Goal: Check status: Check status

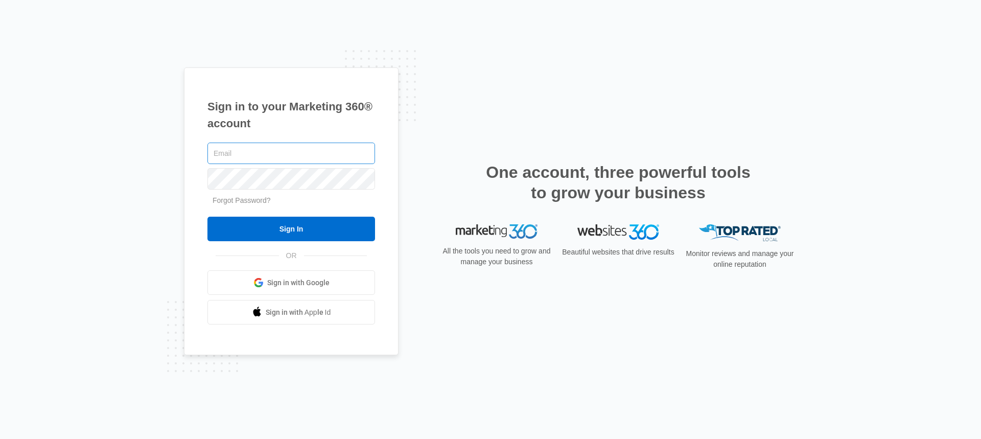
click at [300, 149] on input "text" at bounding box center [291, 153] width 168 height 21
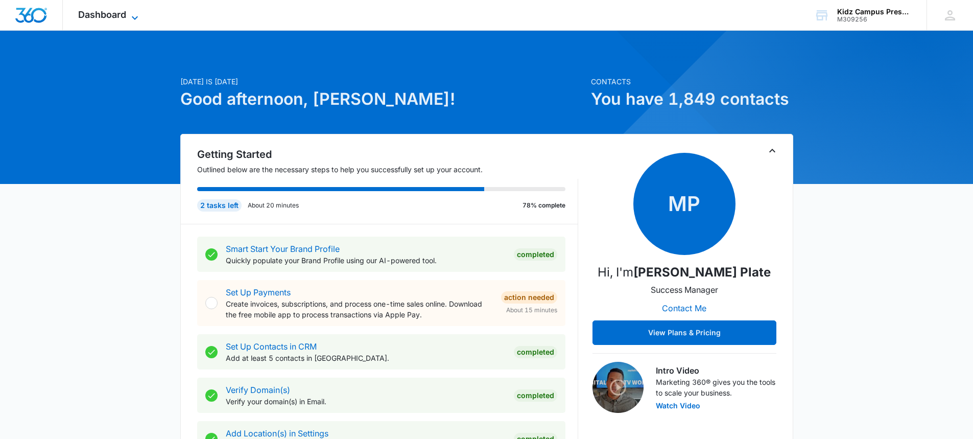
click at [131, 15] on icon at bounding box center [135, 18] width 12 height 12
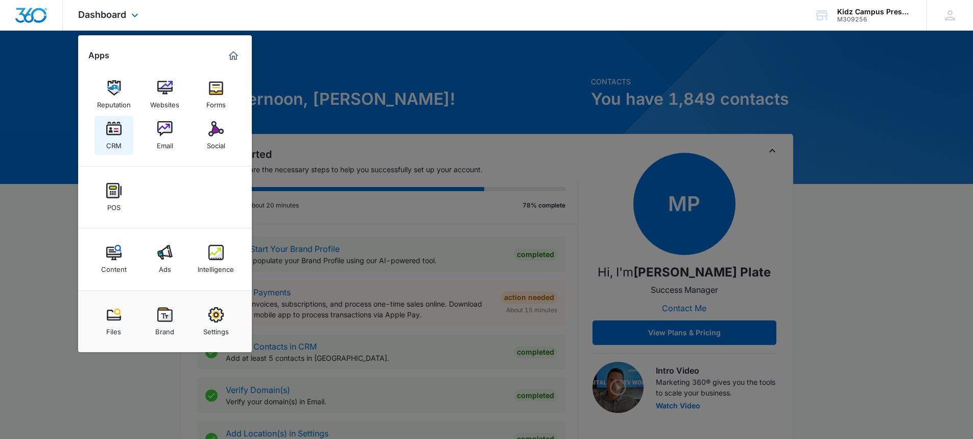
click at [116, 136] on img at bounding box center [113, 128] width 15 height 15
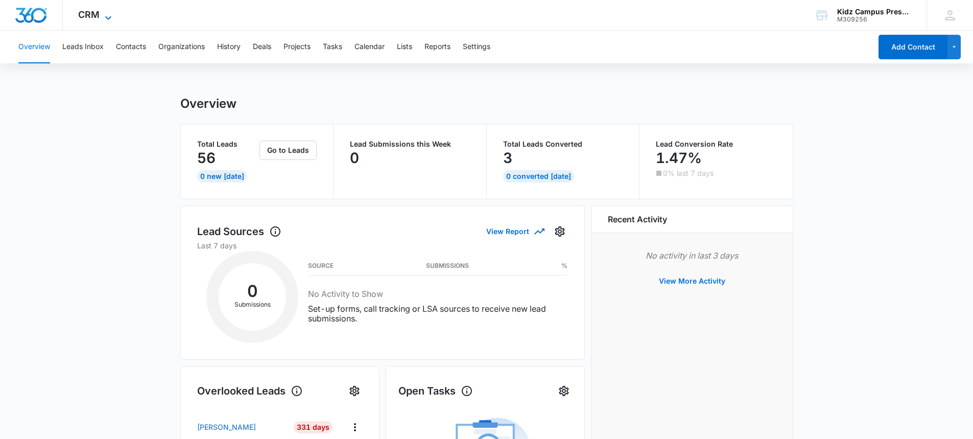
click at [108, 19] on icon at bounding box center [108, 18] width 12 height 12
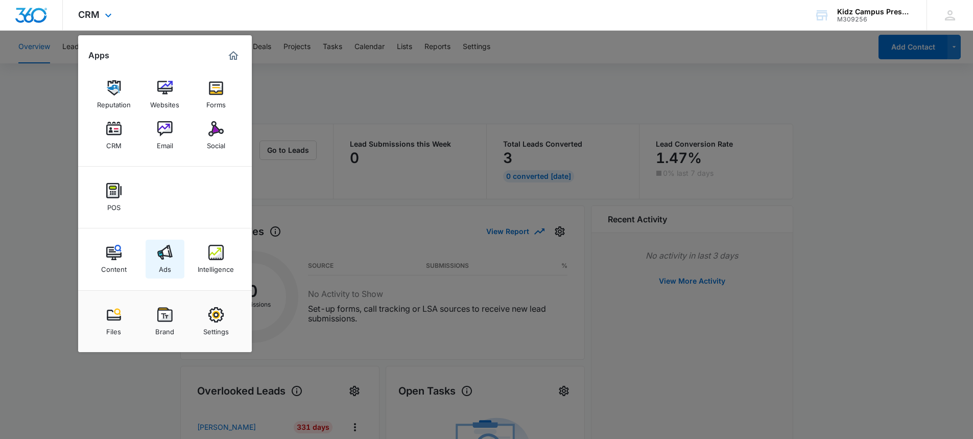
click at [167, 256] on img at bounding box center [164, 252] width 15 height 15
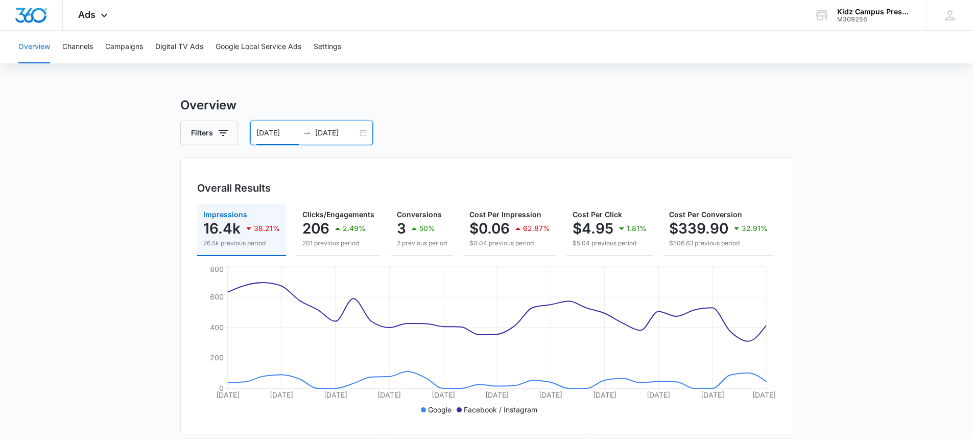
click at [280, 132] on input "[DATE]" at bounding box center [277, 132] width 42 height 11
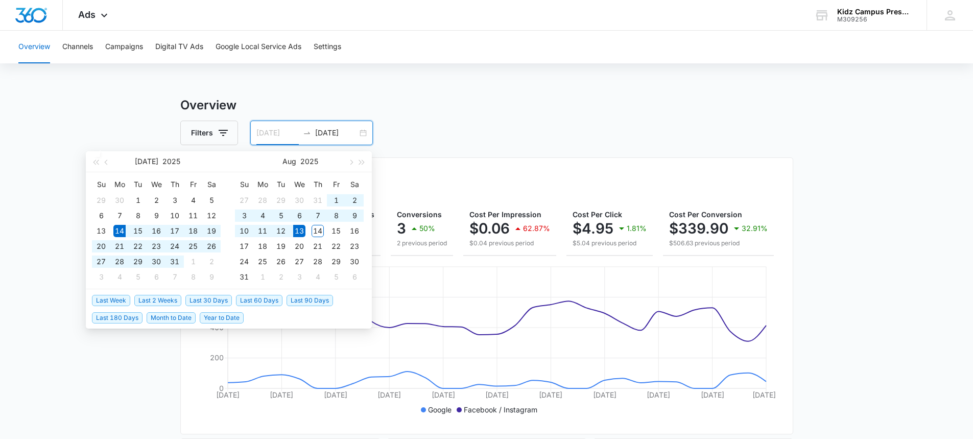
type input "[DATE]"
click at [298, 230] on div "13" at bounding box center [299, 231] width 12 height 12
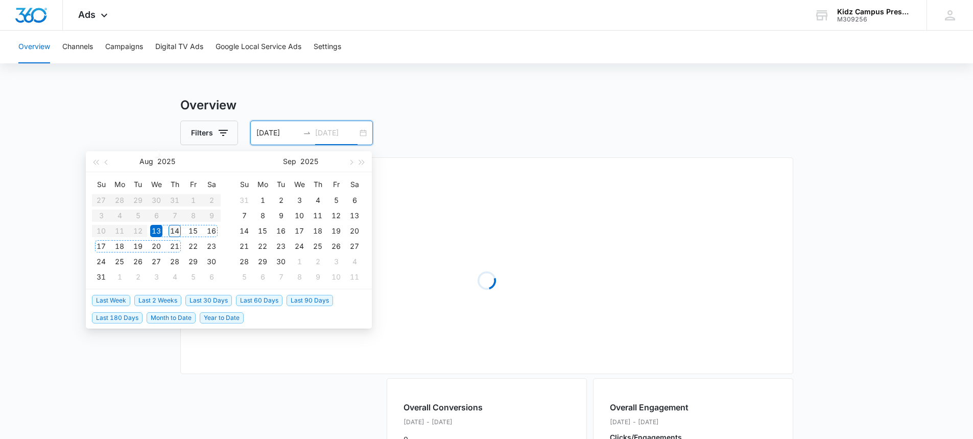
type input "[DATE]"
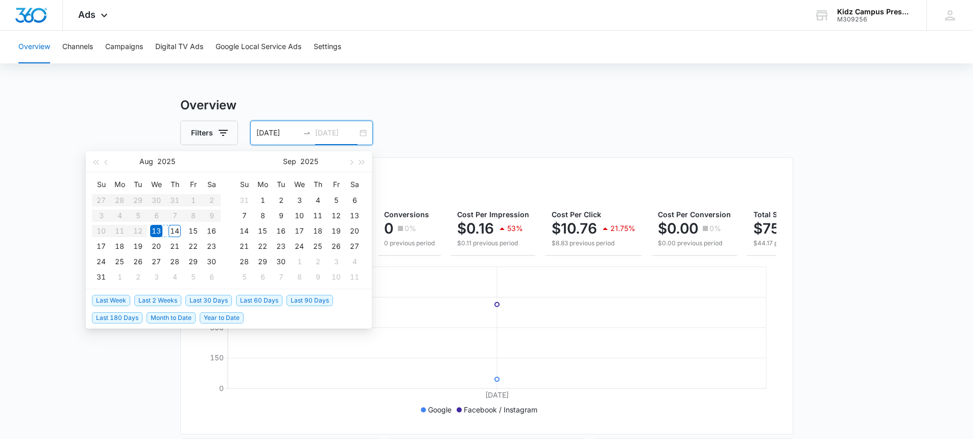
click at [178, 228] on div "14" at bounding box center [175, 231] width 12 height 12
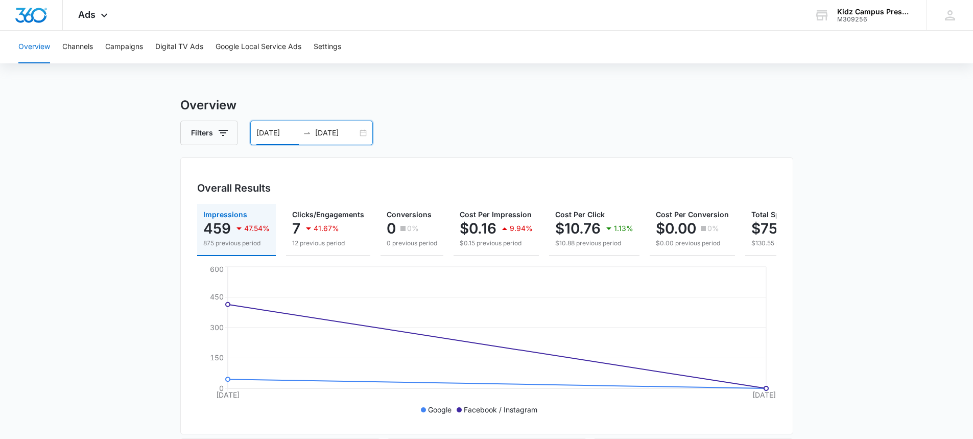
click at [286, 131] on input "[DATE]" at bounding box center [277, 132] width 42 height 11
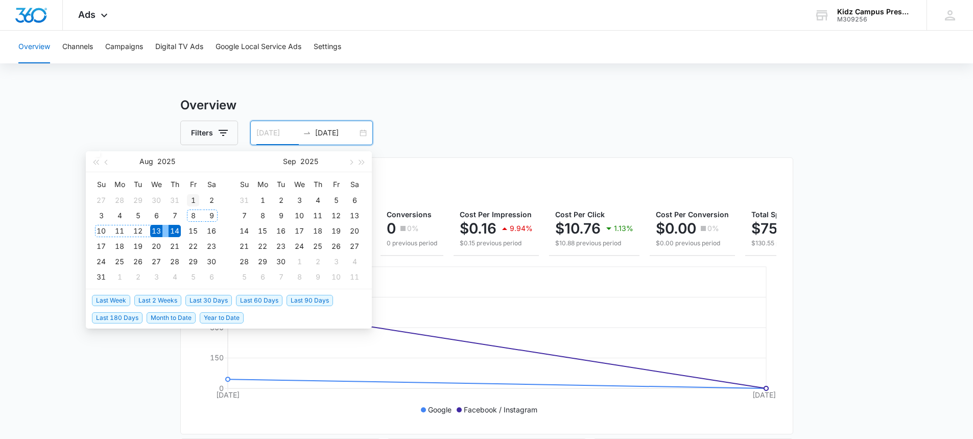
type input "[DATE]"
click at [195, 195] on div "1" at bounding box center [193, 200] width 12 height 12
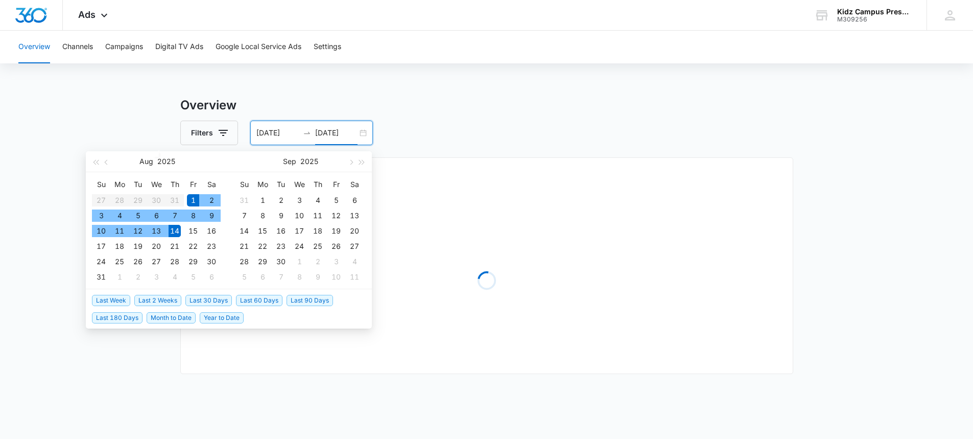
type input "[DATE]"
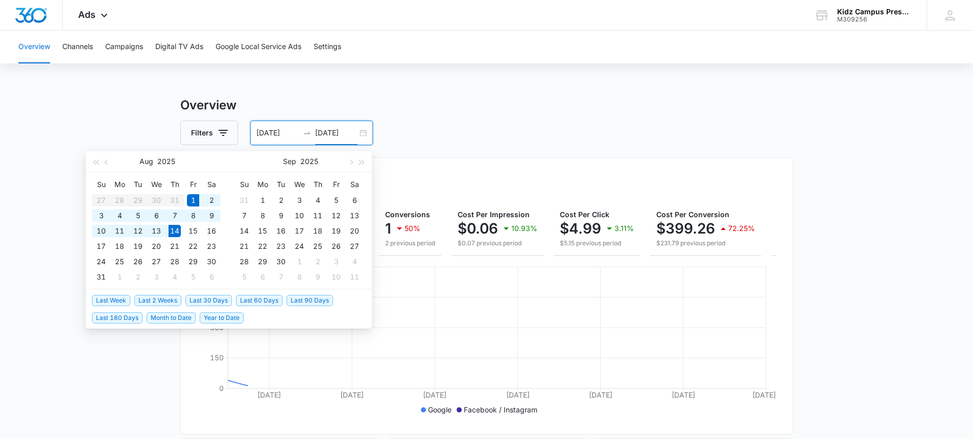
click at [553, 131] on div "Filters [DATE] [DATE]" at bounding box center [486, 133] width 613 height 25
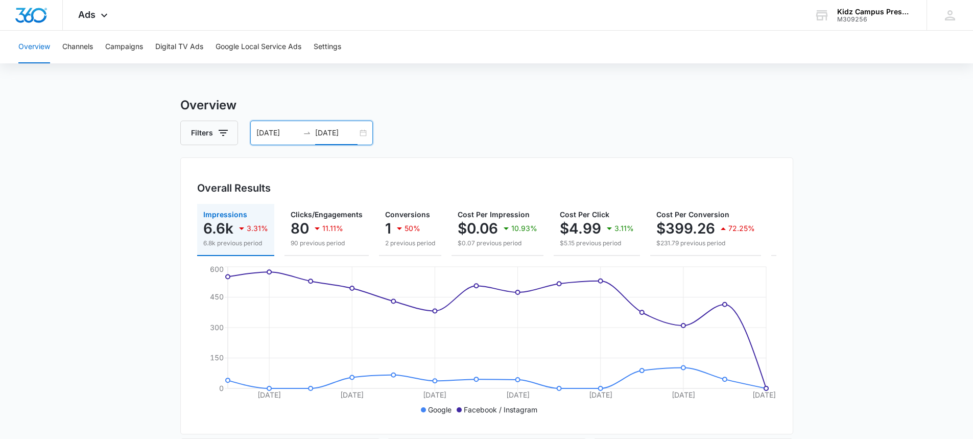
click at [263, 135] on input "[DATE]" at bounding box center [277, 132] width 42 height 11
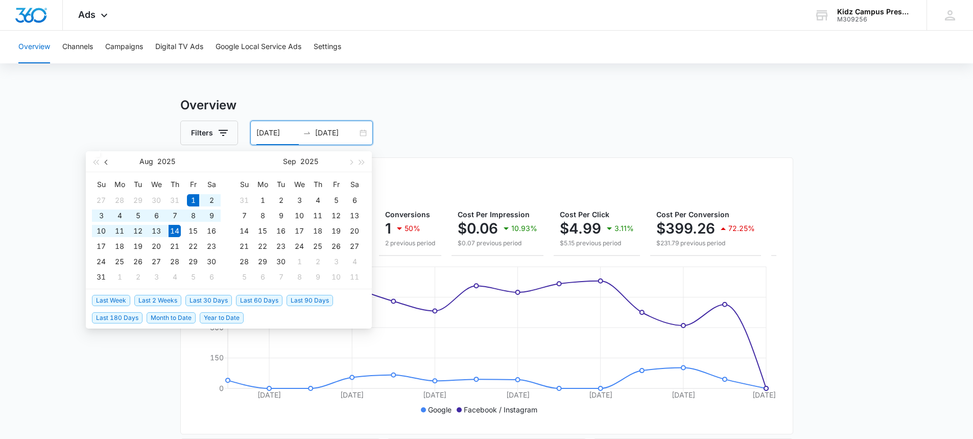
click at [106, 164] on button "button" at bounding box center [106, 161] width 11 height 20
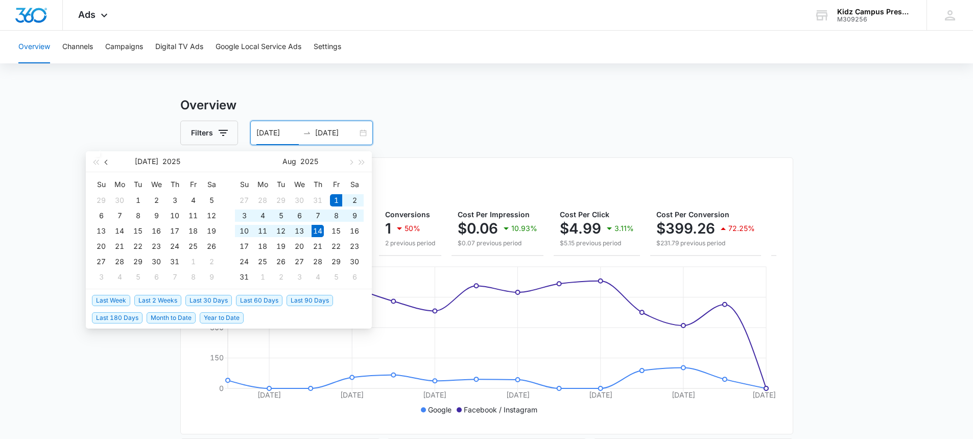
click at [106, 164] on button "button" at bounding box center [106, 161] width 11 height 20
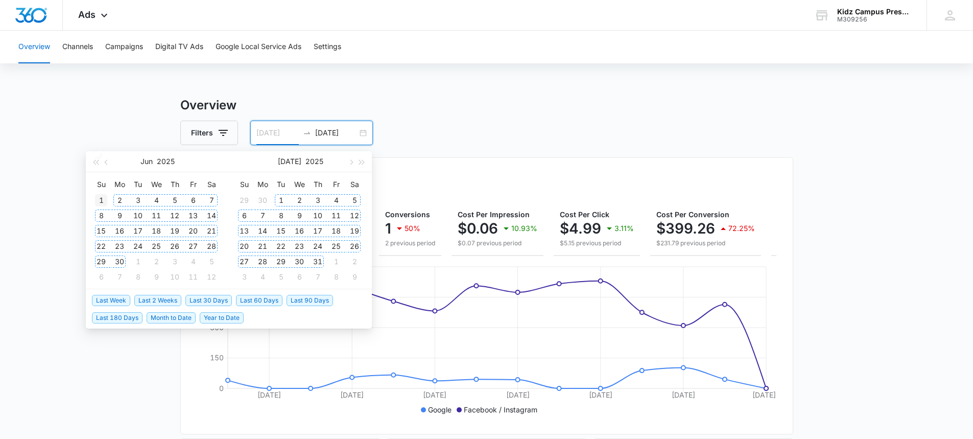
type input "[DATE]"
click at [101, 197] on div "1" at bounding box center [101, 200] width 12 height 12
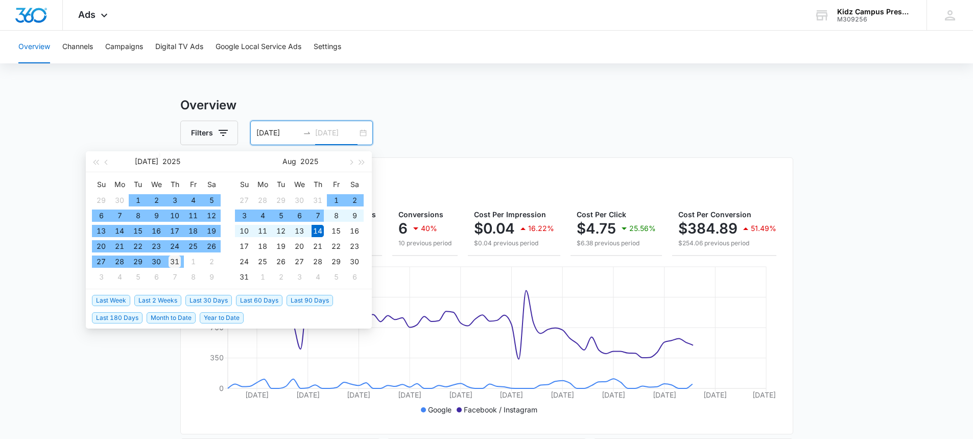
type input "[DATE]"
click at [172, 262] on div "31" at bounding box center [175, 261] width 12 height 12
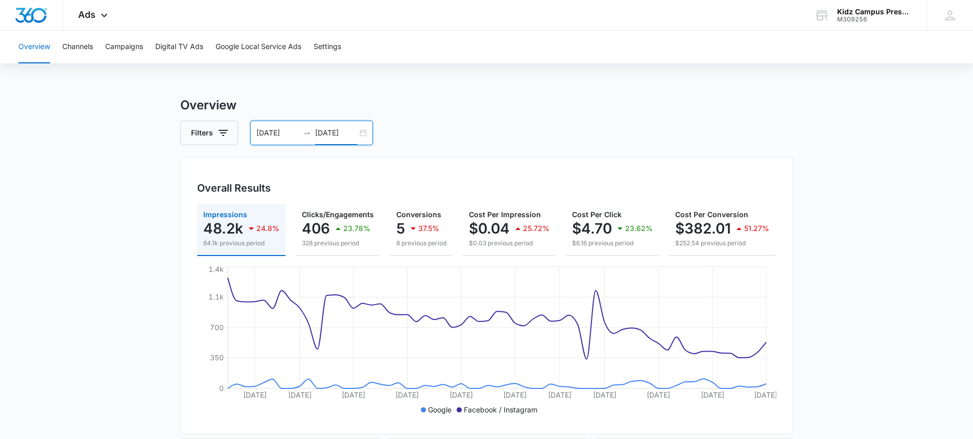
click at [261, 130] on input "[DATE]" at bounding box center [277, 132] width 42 height 11
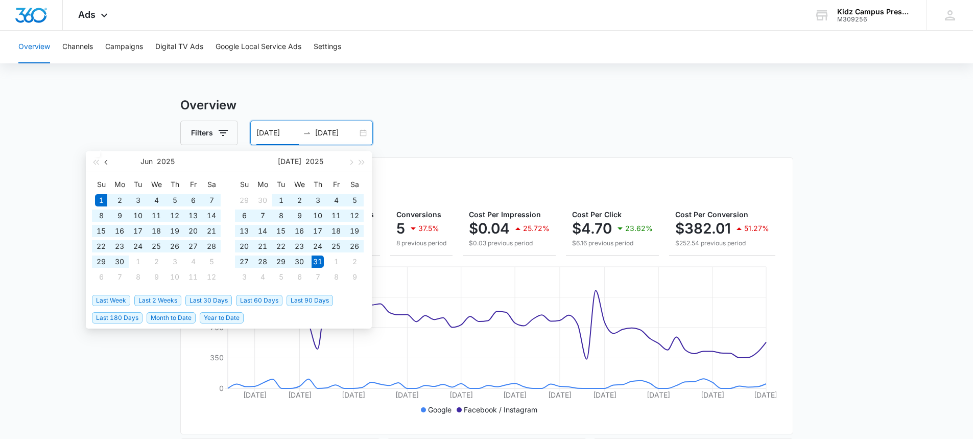
click at [106, 160] on span "button" at bounding box center [107, 161] width 5 height 5
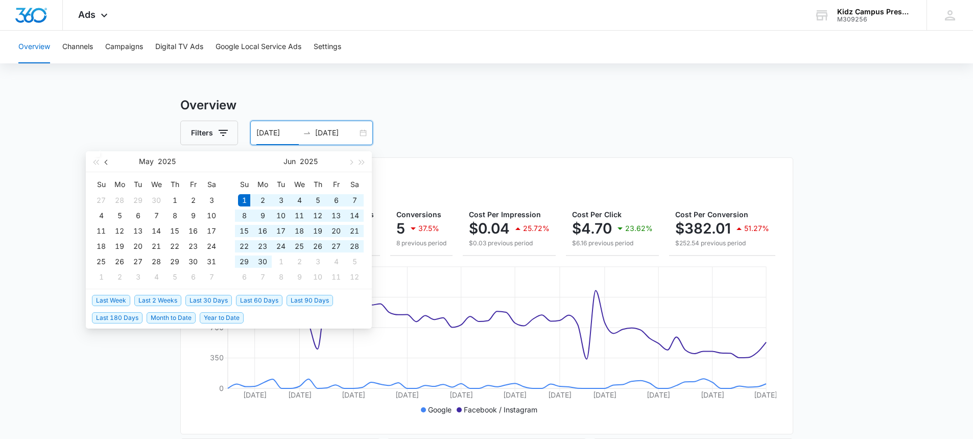
click at [106, 160] on span "button" at bounding box center [107, 161] width 5 height 5
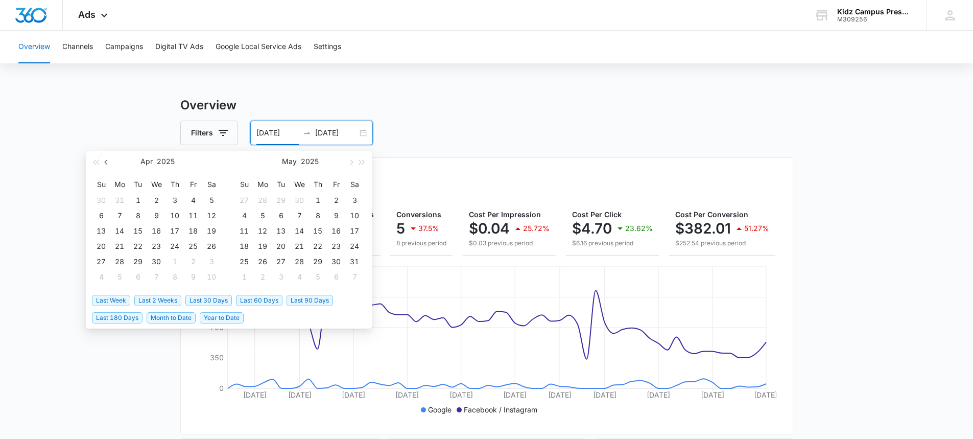
click at [106, 160] on span "button" at bounding box center [107, 161] width 5 height 5
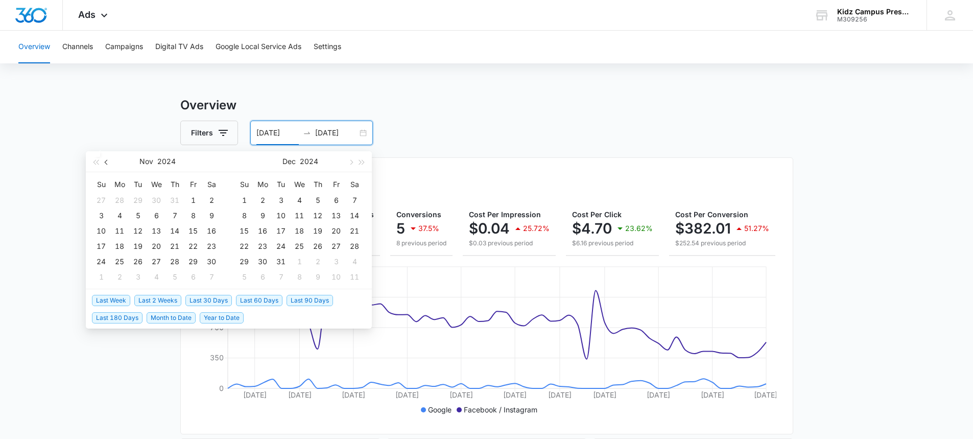
click at [106, 160] on span "button" at bounding box center [107, 161] width 5 height 5
click at [348, 160] on button "button" at bounding box center [350, 161] width 11 height 20
click at [351, 158] on button "button" at bounding box center [350, 161] width 11 height 20
type input "[DATE]"
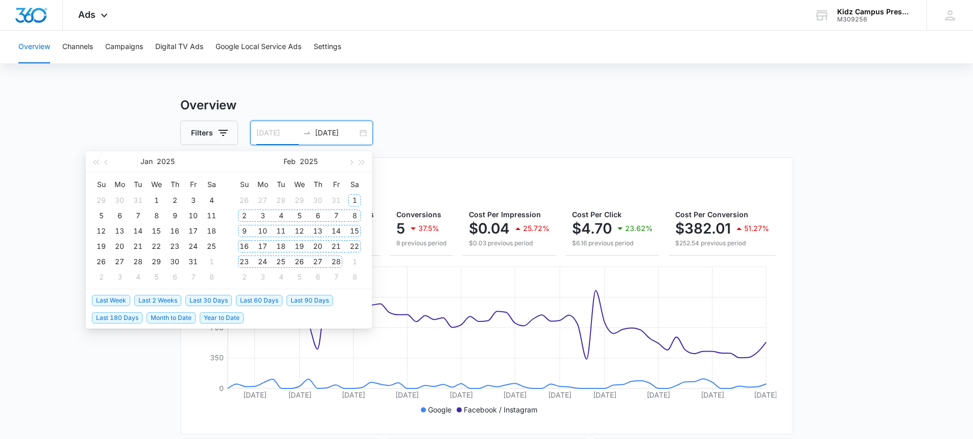
click at [351, 196] on div "1" at bounding box center [354, 200] width 12 height 12
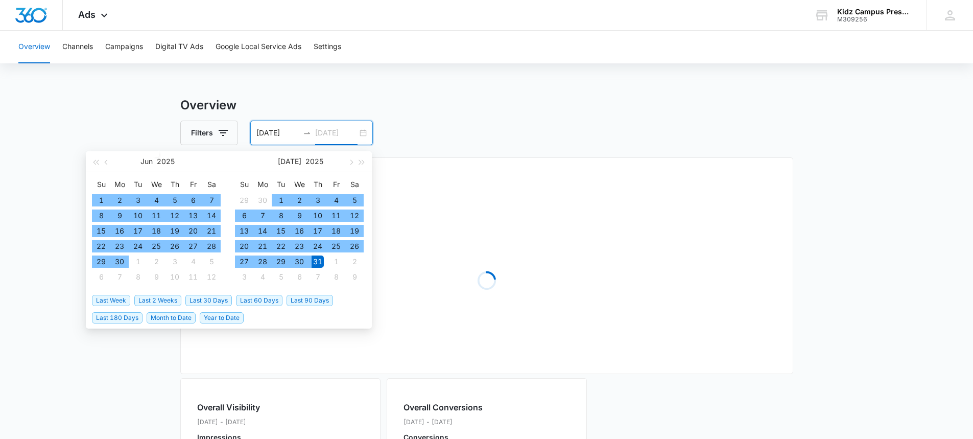
click at [318, 257] on div "31" at bounding box center [318, 261] width 12 height 12
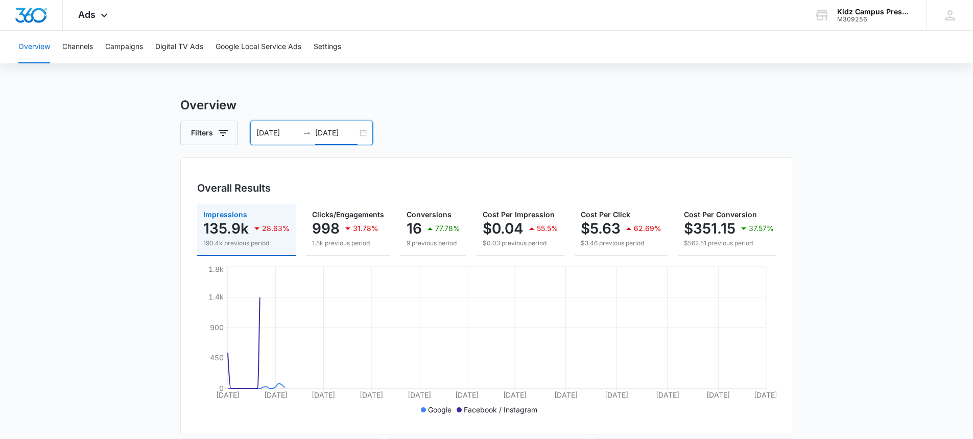
click at [346, 138] on input "[DATE]" at bounding box center [336, 132] width 42 height 11
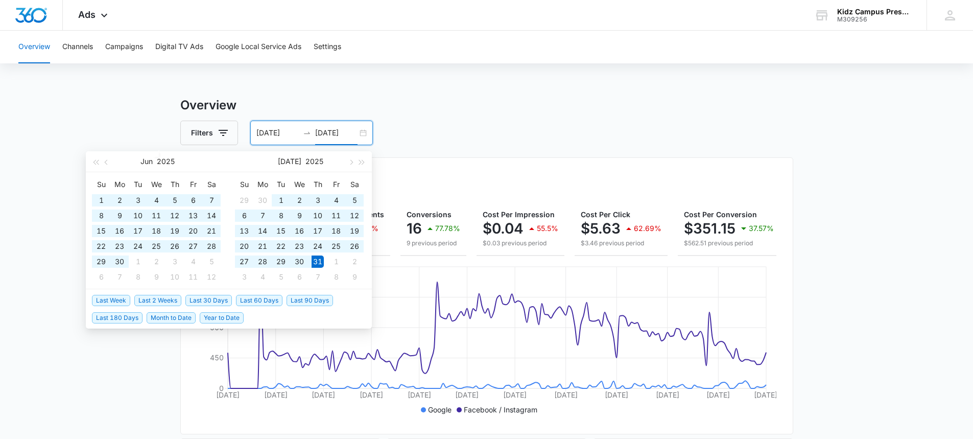
click at [319, 132] on input "[DATE]" at bounding box center [336, 132] width 42 height 11
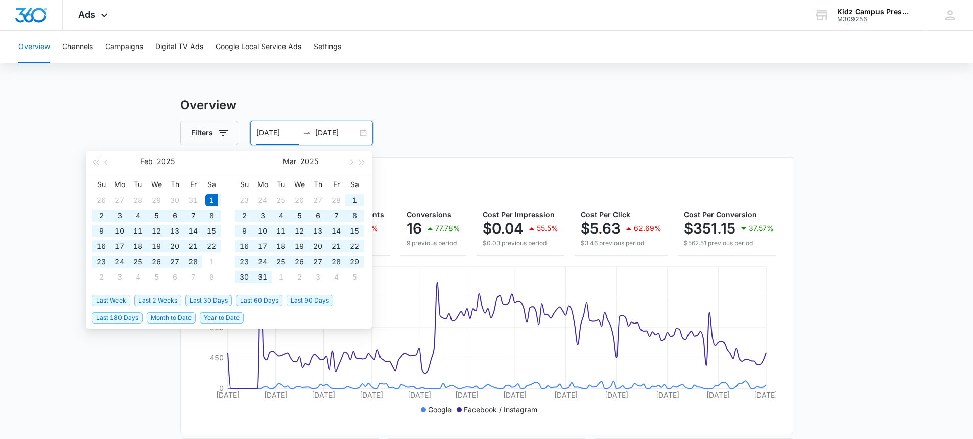
click at [324, 130] on input "[DATE]" at bounding box center [336, 132] width 42 height 11
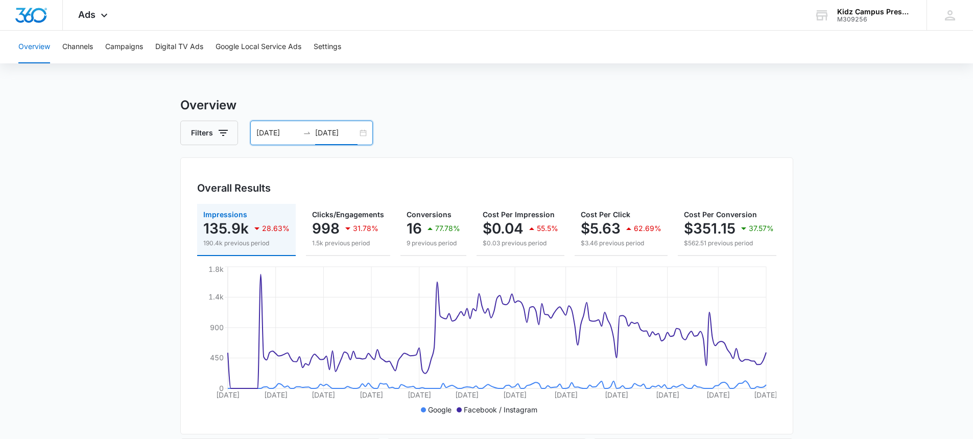
click at [348, 133] on input "[DATE]" at bounding box center [336, 132] width 42 height 11
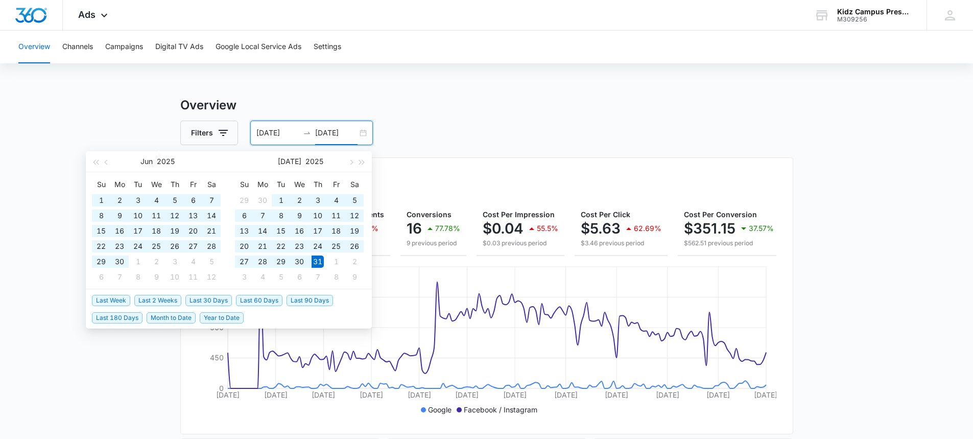
click at [321, 134] on input "[DATE]" at bounding box center [336, 132] width 42 height 11
click at [322, 135] on input "[DATE]" at bounding box center [336, 132] width 42 height 11
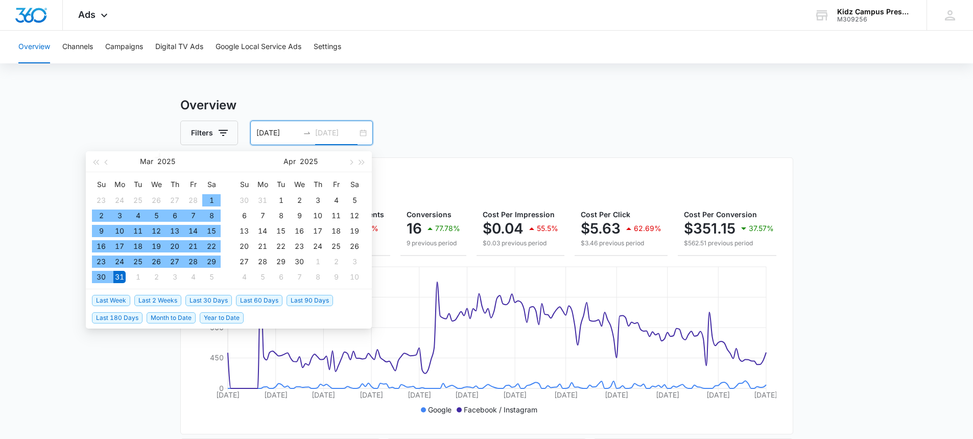
click at [122, 277] on div "31" at bounding box center [119, 277] width 12 height 12
type input "[DATE]"
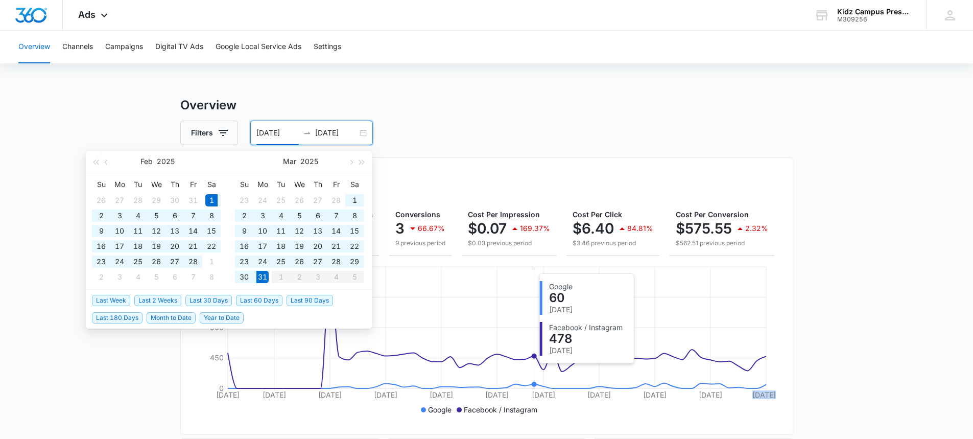
drag, startPoint x: 898, startPoint y: 271, endPoint x: 917, endPoint y: 268, distance: 20.1
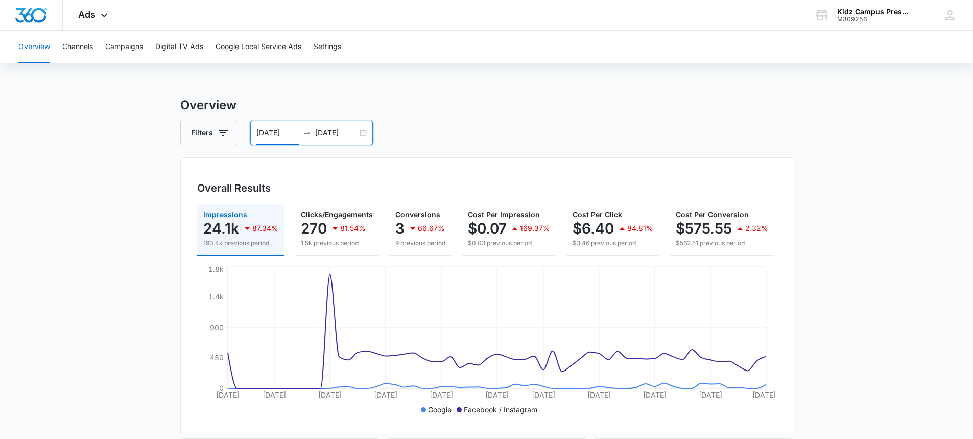
click at [278, 135] on input "[DATE]" at bounding box center [277, 132] width 42 height 11
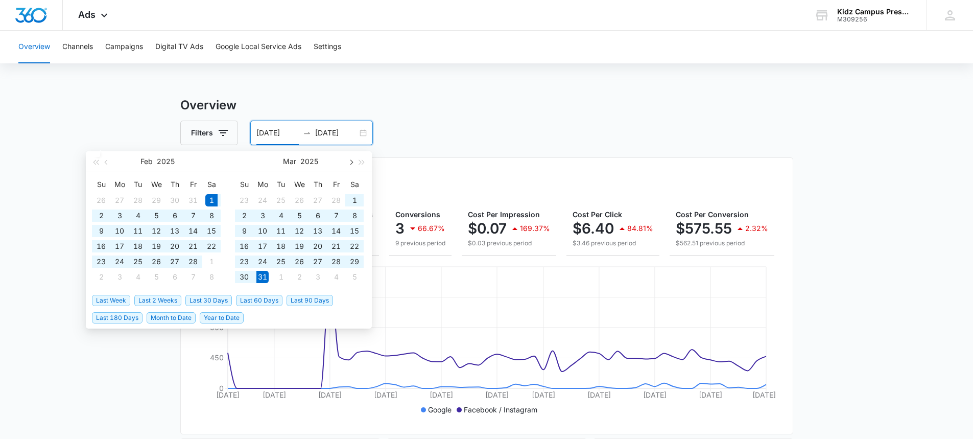
click at [347, 159] on button "button" at bounding box center [350, 161] width 11 height 20
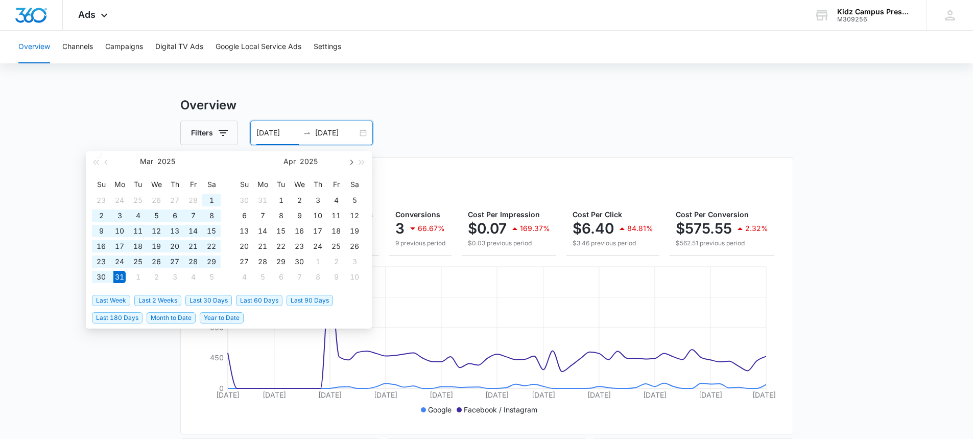
click at [349, 160] on button "button" at bounding box center [350, 161] width 11 height 20
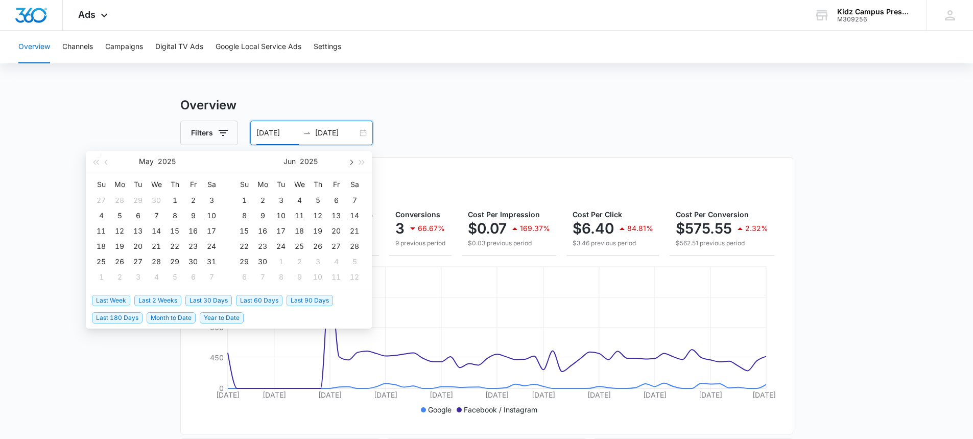
click at [349, 160] on button "button" at bounding box center [350, 161] width 11 height 20
type input "[DATE]"
click at [247, 244] on div "20" at bounding box center [244, 246] width 12 height 12
type input "[DATE]"
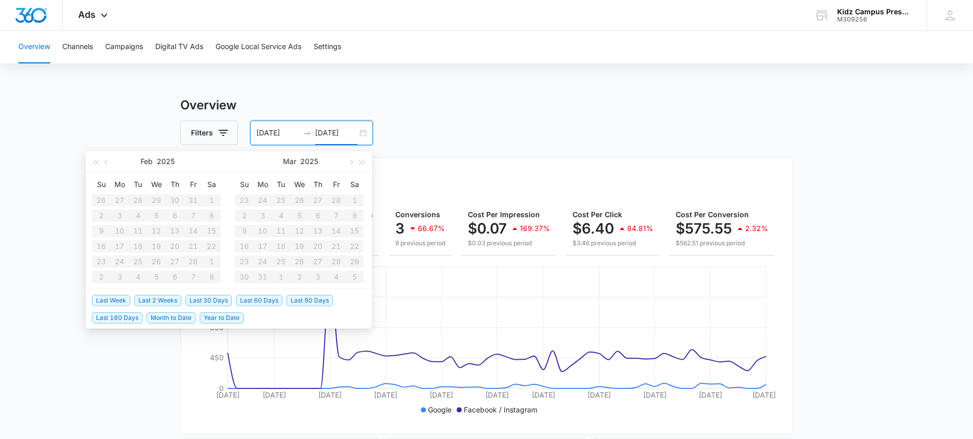
click at [509, 126] on div "Filters [DATE] [DATE]" at bounding box center [486, 133] width 613 height 25
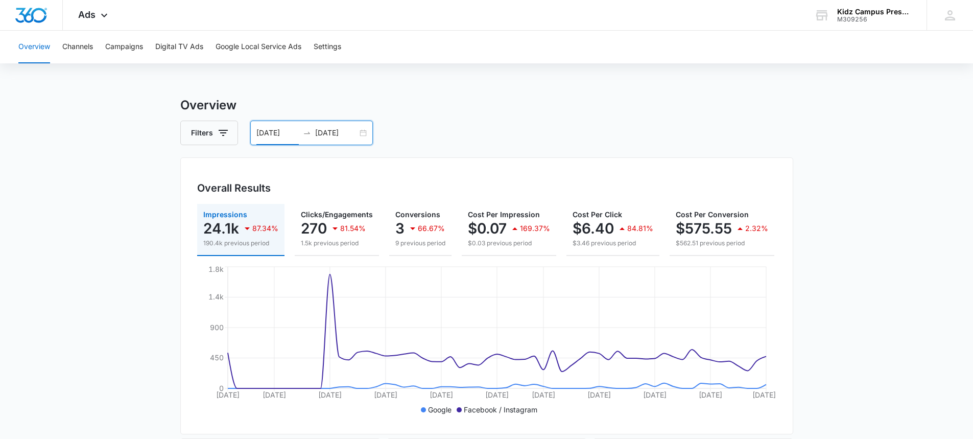
click at [288, 134] on input "[DATE]" at bounding box center [277, 132] width 42 height 11
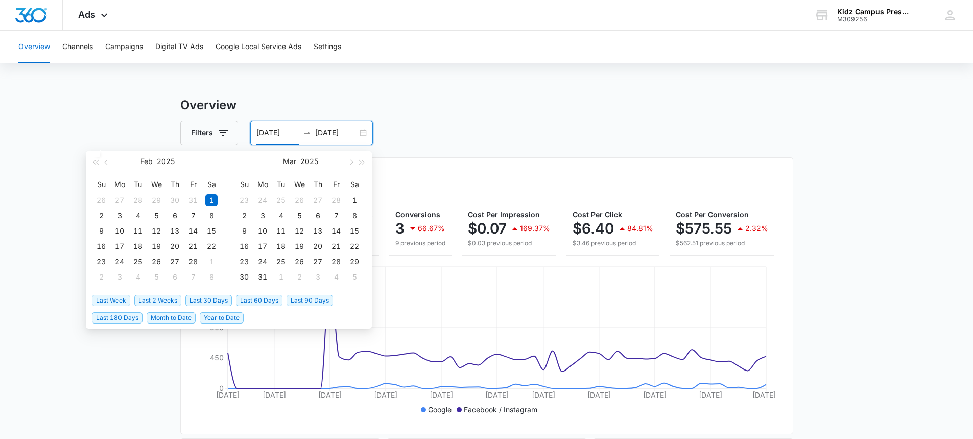
click at [164, 300] on span "Last 2 Weeks" at bounding box center [157, 300] width 47 height 11
type input "[DATE]"
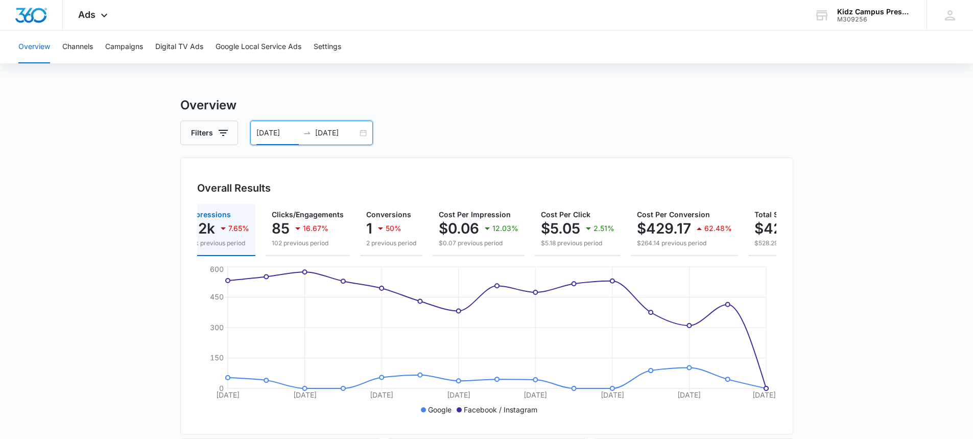
scroll to position [0, 97]
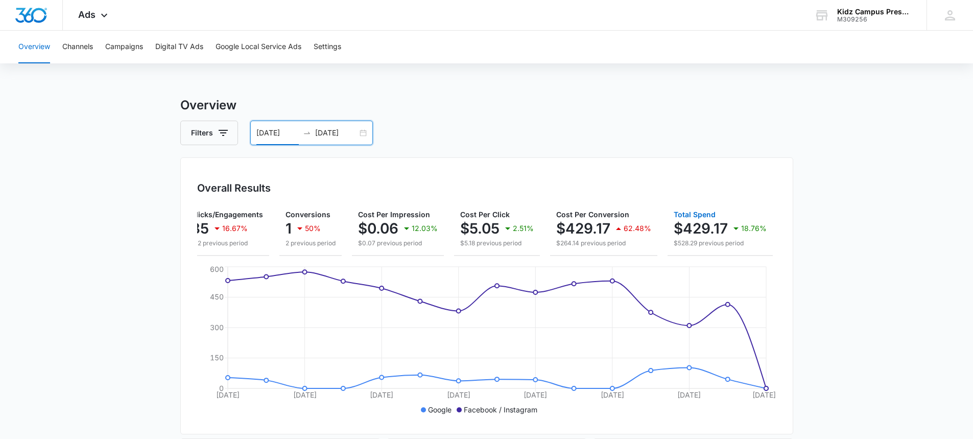
click at [713, 225] on p "$429.17" at bounding box center [701, 228] width 54 height 16
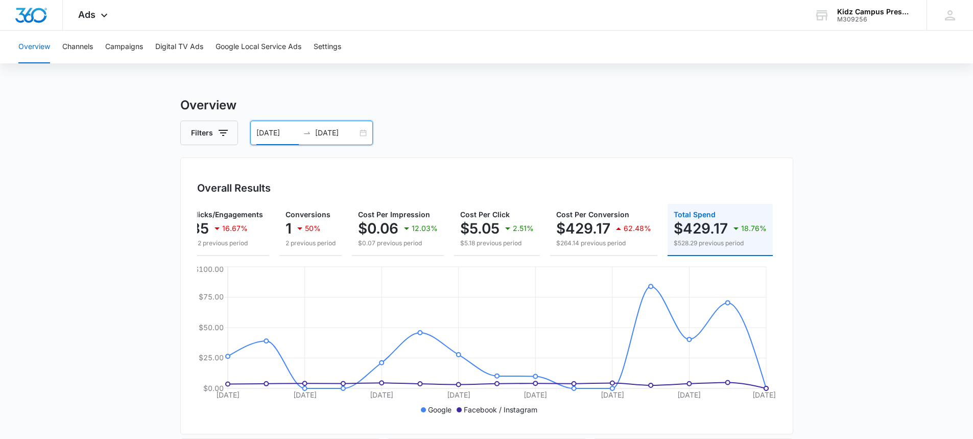
click at [268, 133] on input "[DATE]" at bounding box center [277, 132] width 42 height 11
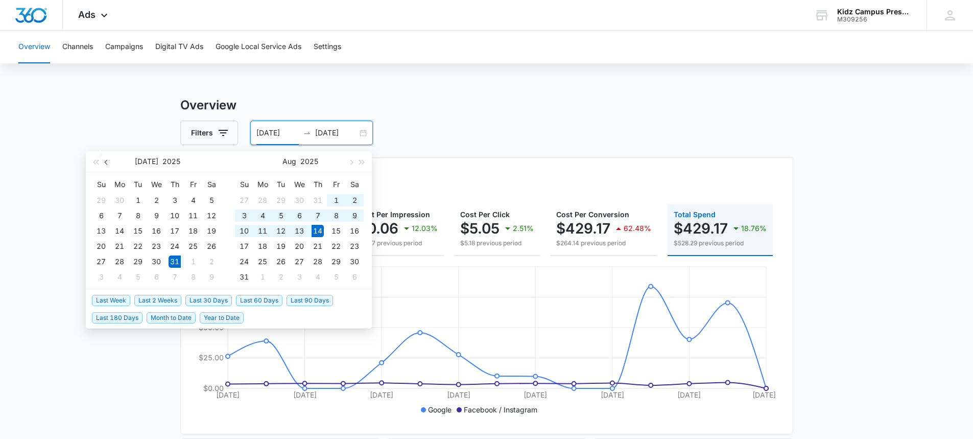
click at [105, 161] on span "button" at bounding box center [107, 161] width 5 height 5
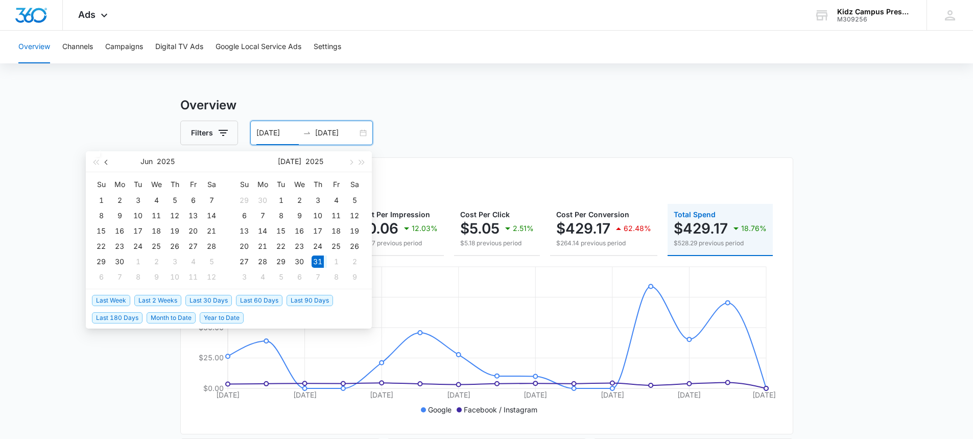
click at [105, 161] on span "button" at bounding box center [107, 161] width 5 height 5
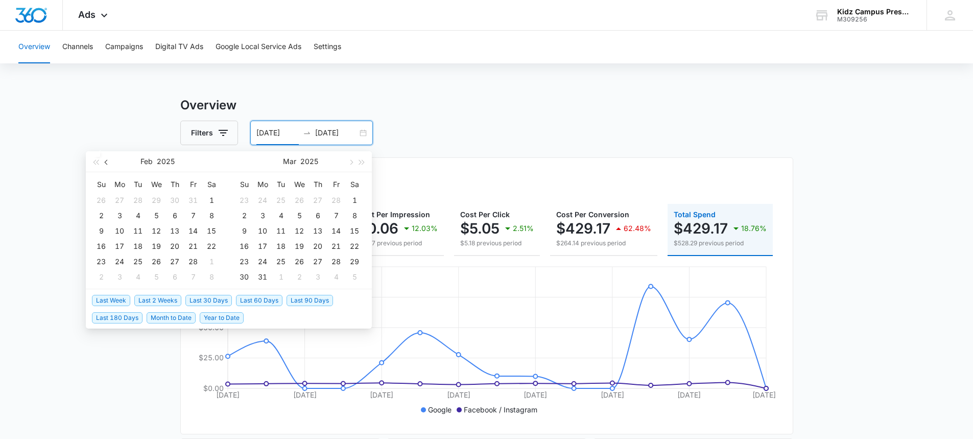
click at [105, 161] on span "button" at bounding box center [107, 161] width 5 height 5
type input "[DATE]"
click at [279, 230] on div "12" at bounding box center [281, 231] width 12 height 12
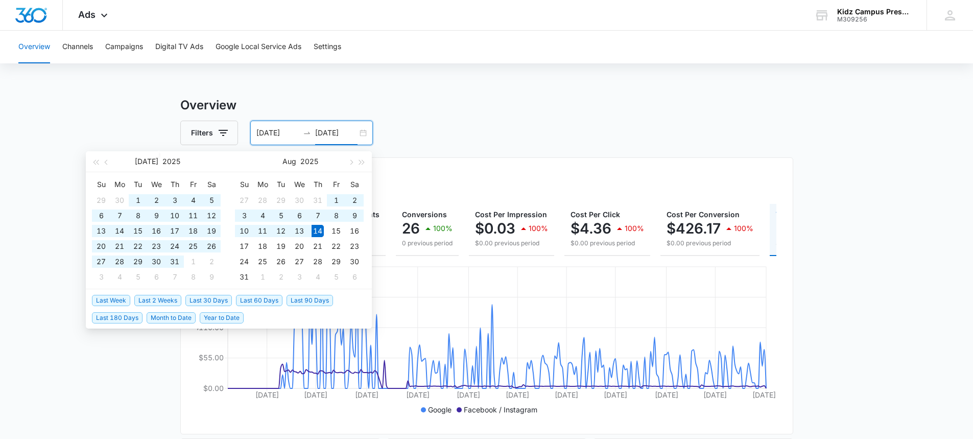
click at [322, 133] on input "[DATE]" at bounding box center [336, 132] width 42 height 11
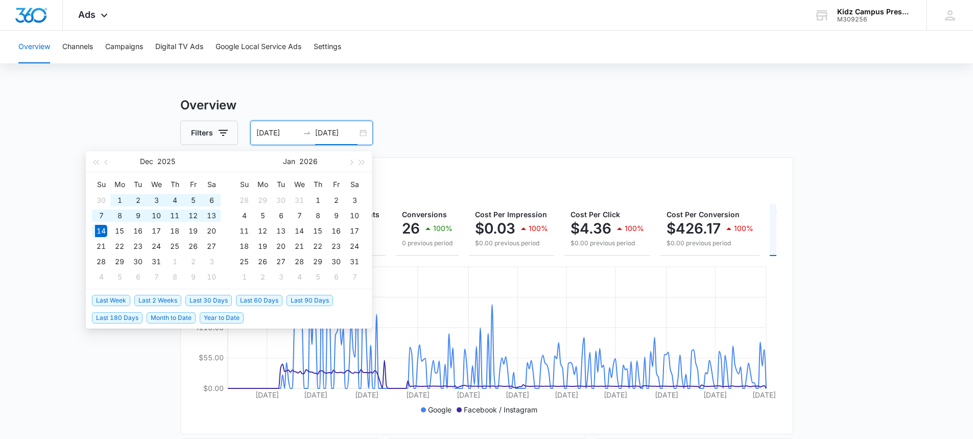
click at [355, 130] on input "[DATE]" at bounding box center [336, 132] width 42 height 11
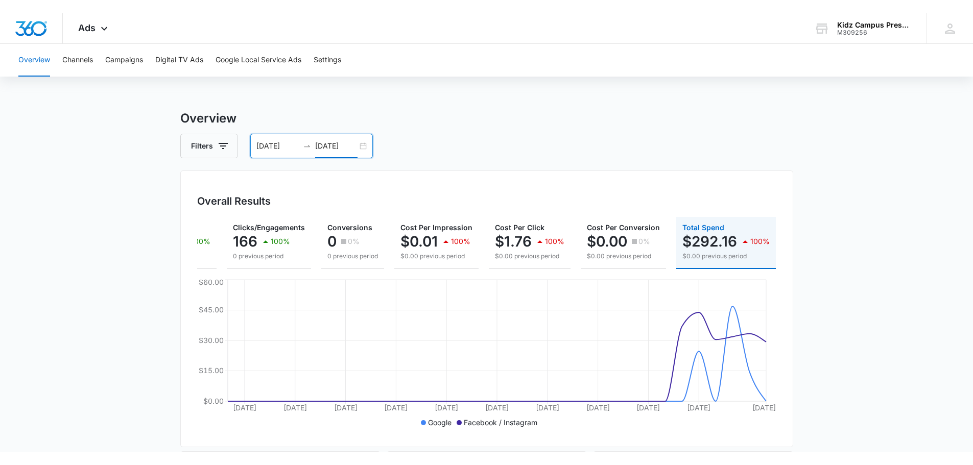
scroll to position [0, 0]
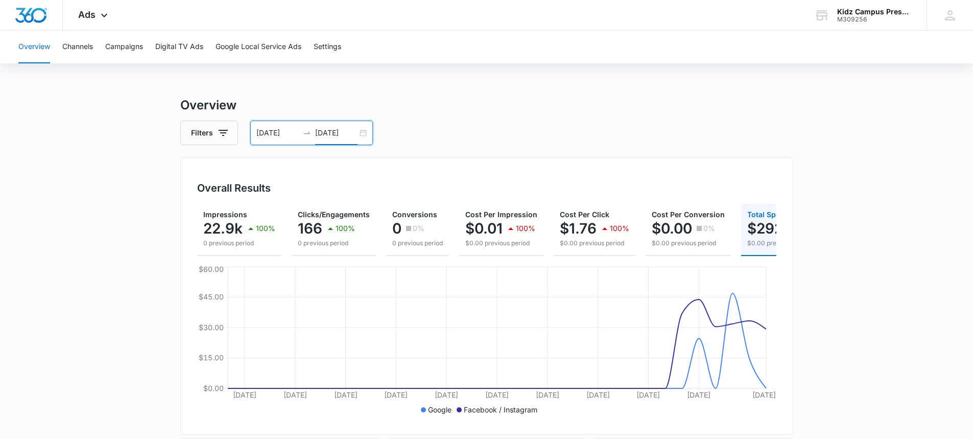
type input "[DATE]"
click at [281, 129] on input "[DATE]" at bounding box center [277, 132] width 42 height 11
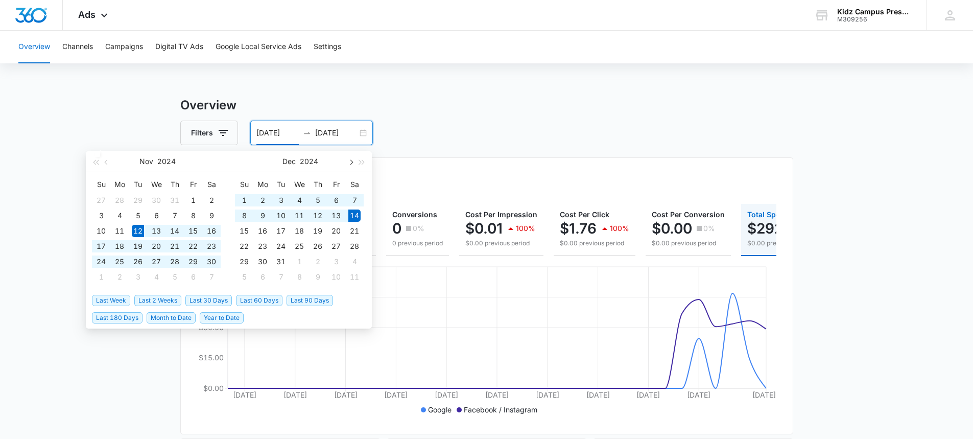
click at [350, 162] on span "button" at bounding box center [350, 161] width 5 height 5
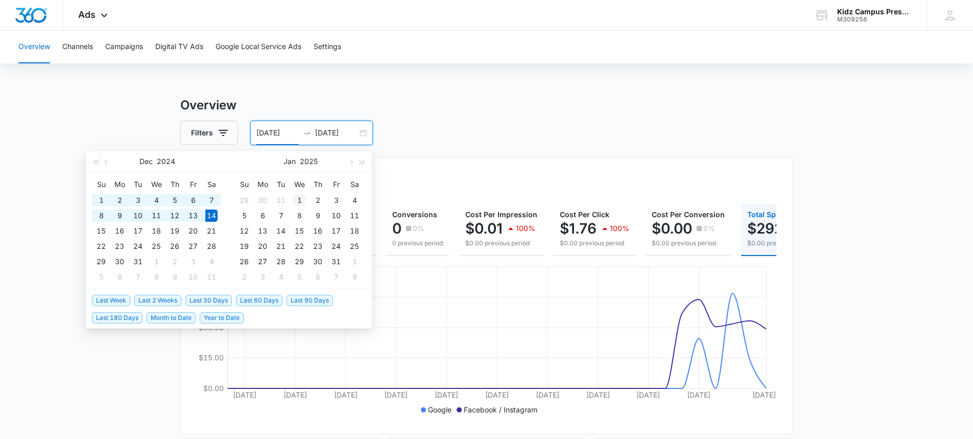
type input "[DATE]"
click at [299, 199] on div "1" at bounding box center [299, 200] width 12 height 12
click at [351, 161] on span "button" at bounding box center [350, 161] width 5 height 5
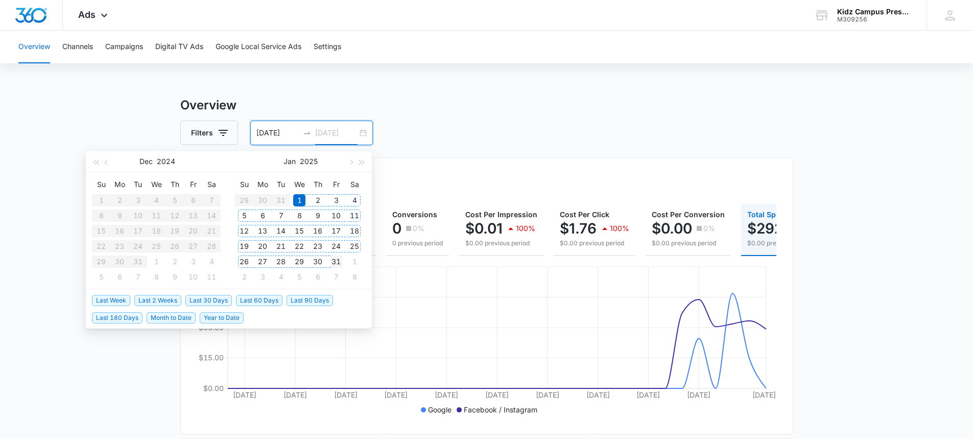
type input "[DATE]"
click at [337, 260] on div "31" at bounding box center [336, 261] width 12 height 12
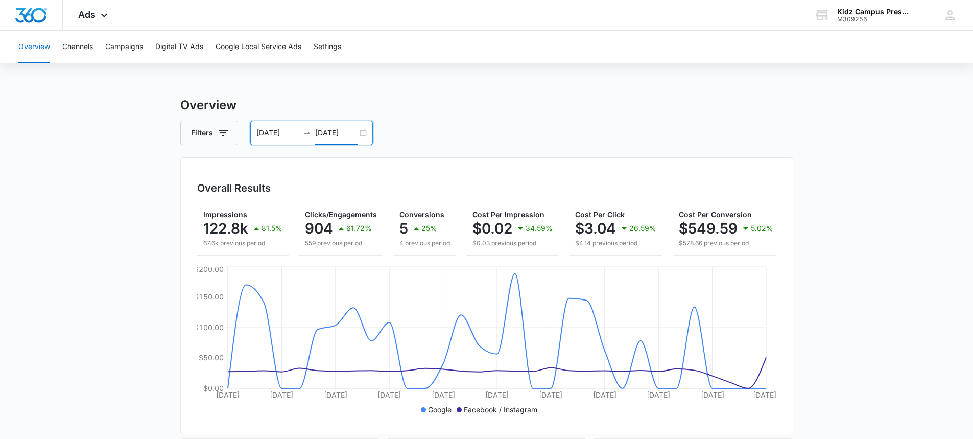
click at [279, 130] on input "[DATE]" at bounding box center [277, 132] width 42 height 11
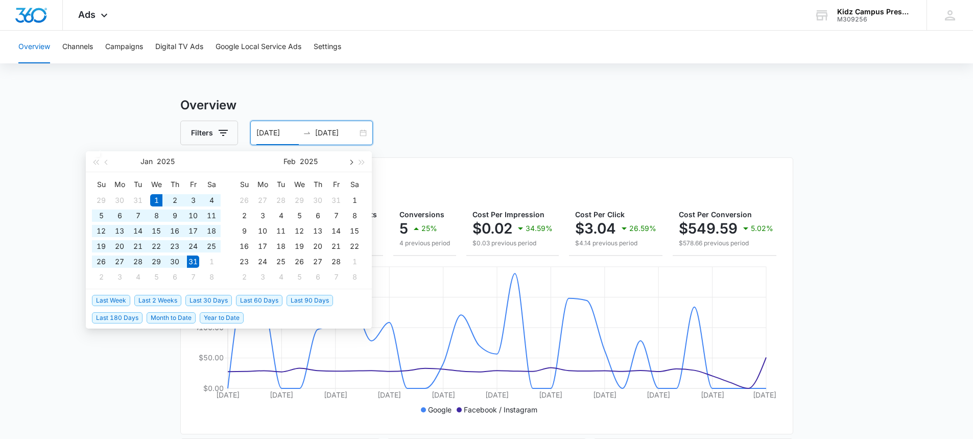
click at [352, 166] on button "button" at bounding box center [350, 161] width 11 height 20
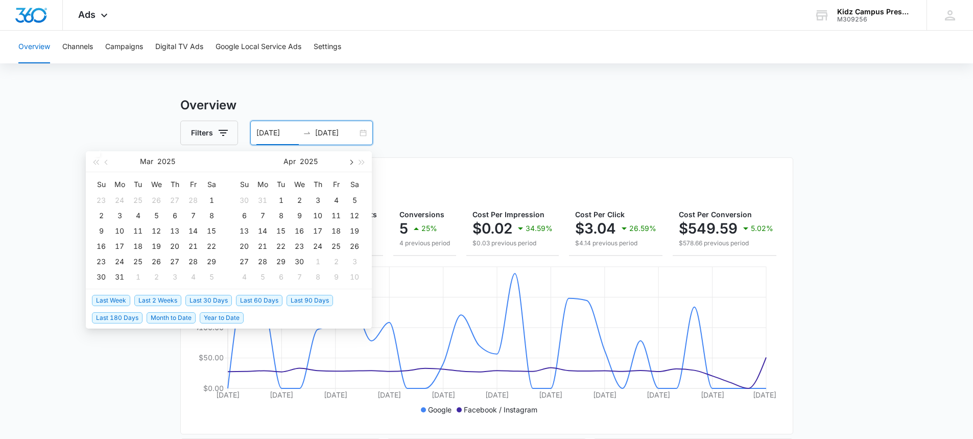
click at [352, 166] on button "button" at bounding box center [350, 161] width 11 height 20
